Goal: Information Seeking & Learning: Learn about a topic

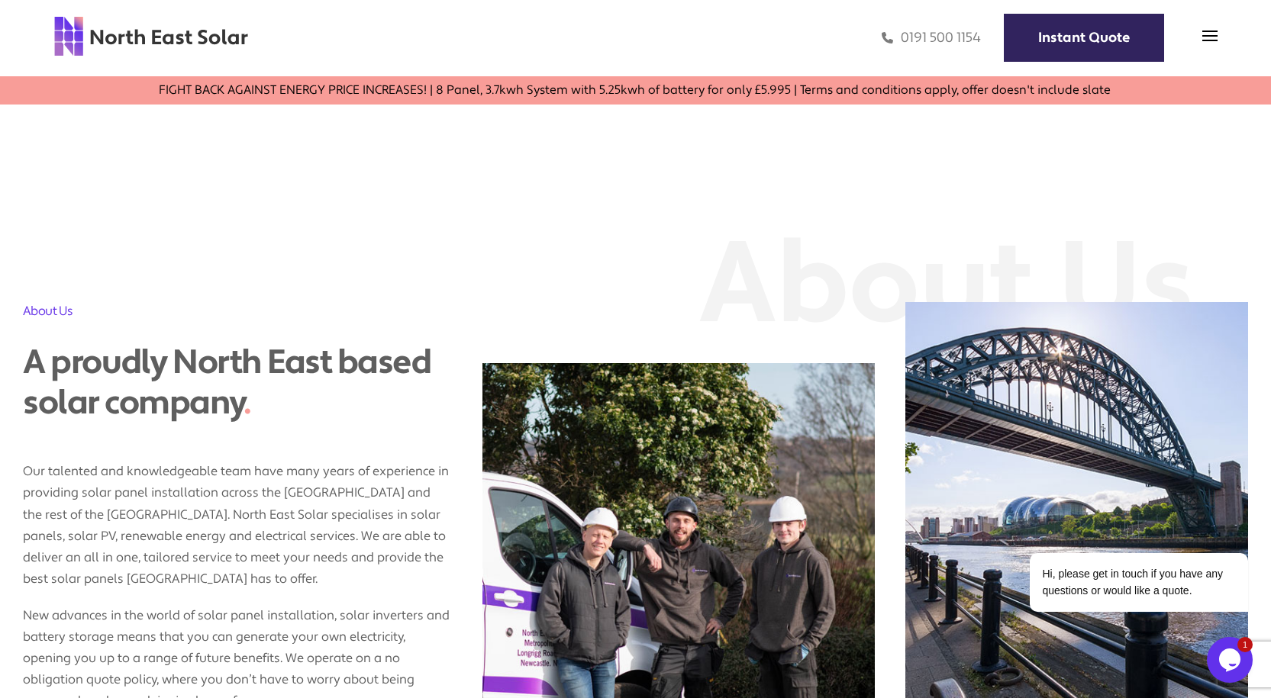
scroll to position [992, 0]
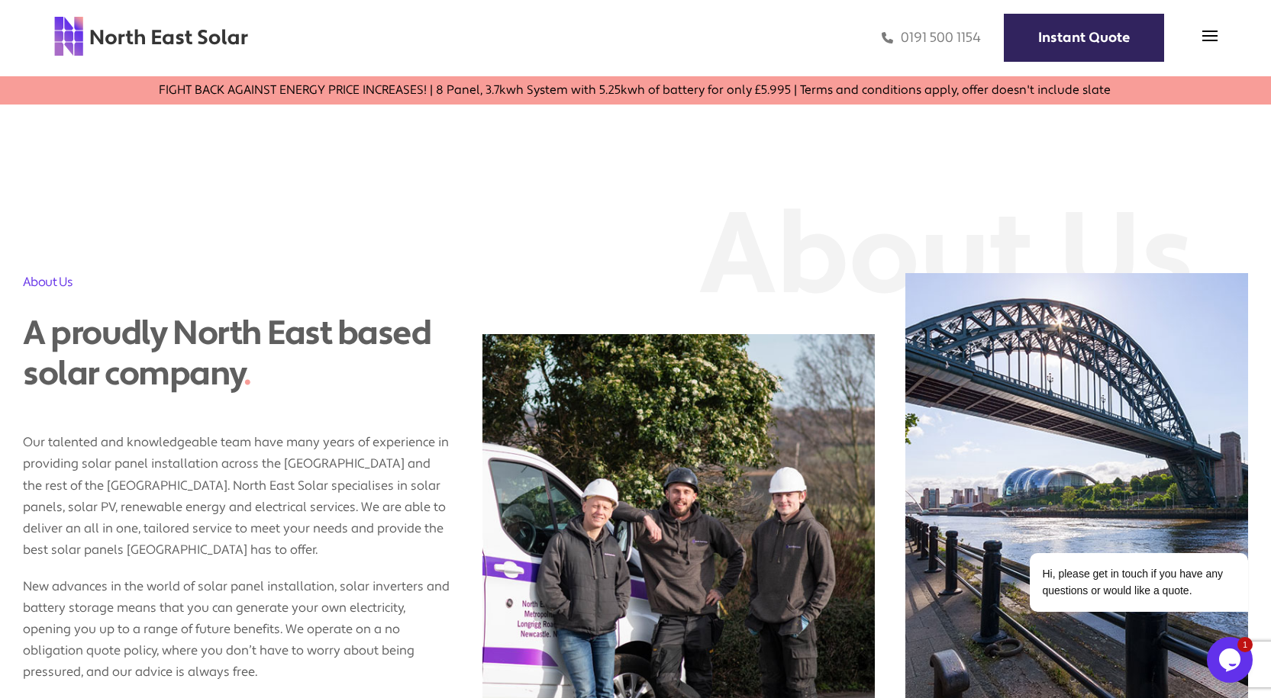
click at [1198, 31] on div "0191 500 1154 Instant Quote" at bounding box center [733, 38] width 969 height 44
click at [1205, 31] on img at bounding box center [1209, 35] width 15 height 15
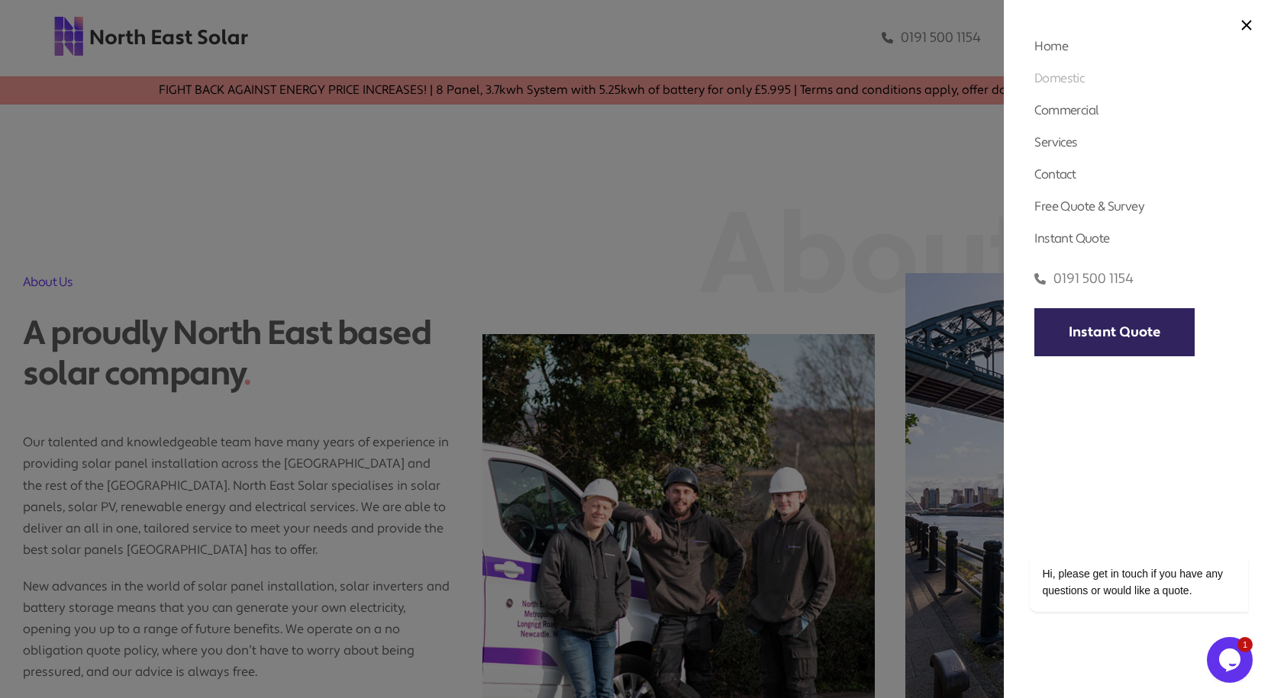
click at [1065, 82] on link "Domestic" at bounding box center [1059, 78] width 50 height 16
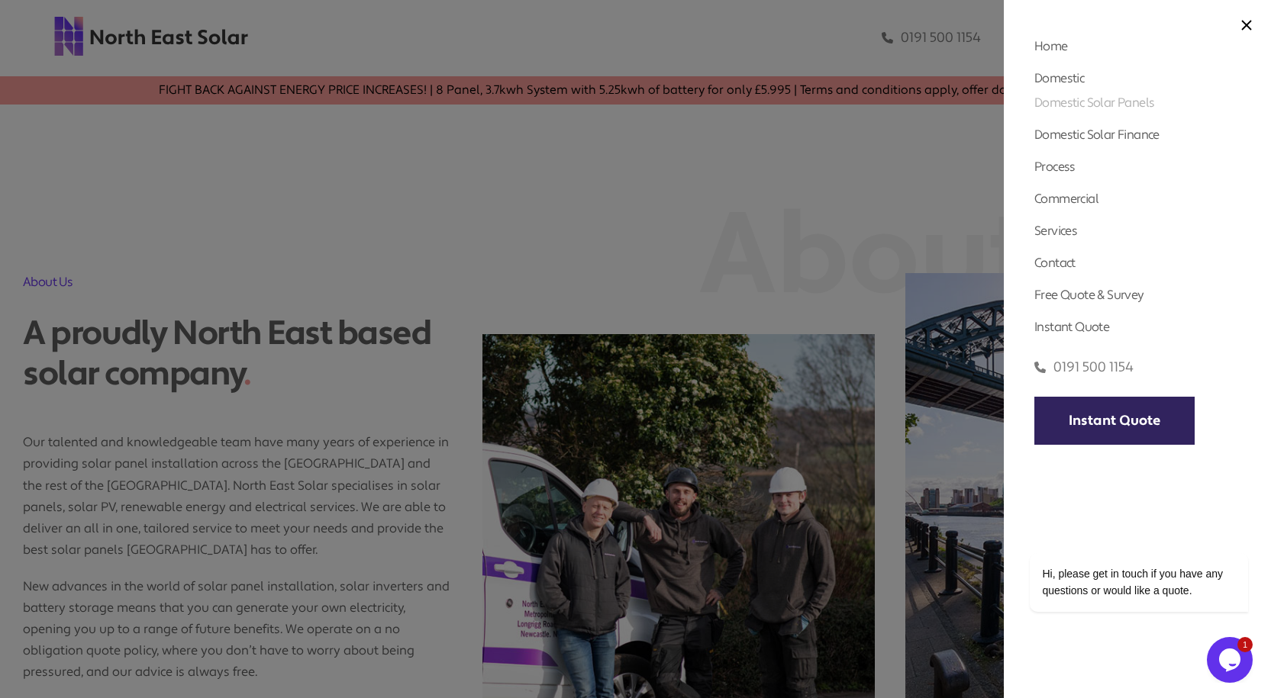
click at [1077, 103] on link "Domestic Solar Panels" at bounding box center [1094, 103] width 120 height 16
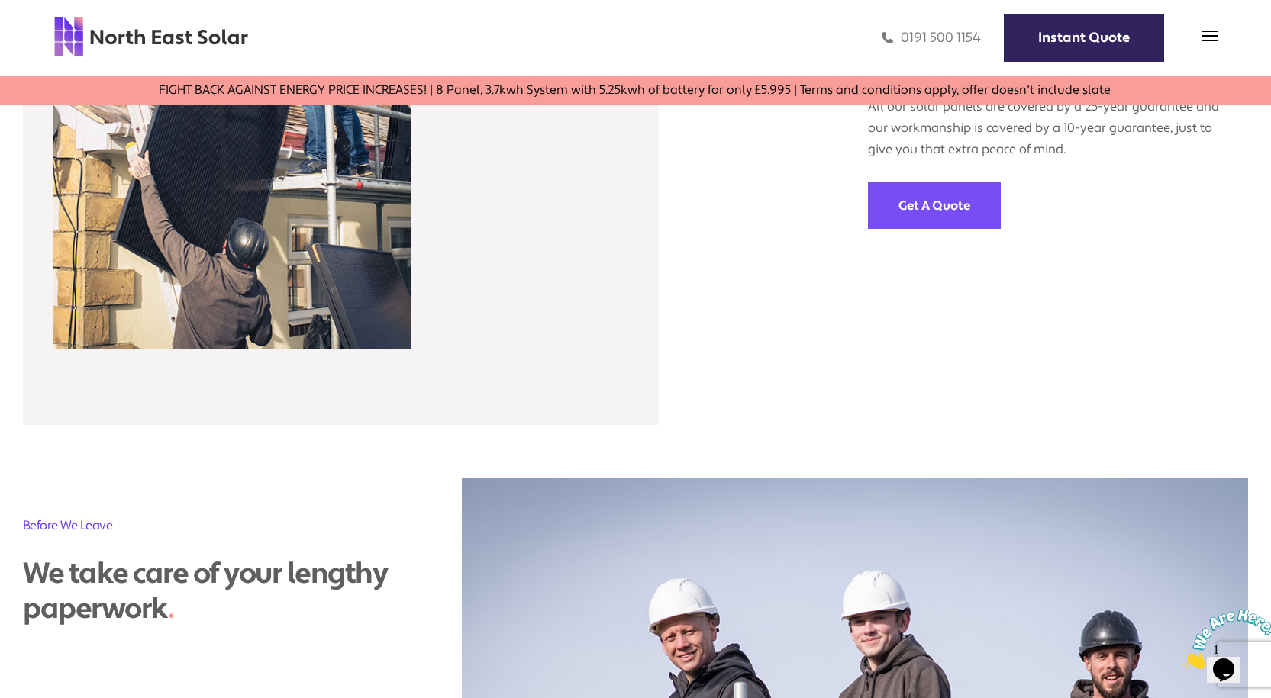
scroll to position [2366, 0]
